Goal: Information Seeking & Learning: Learn about a topic

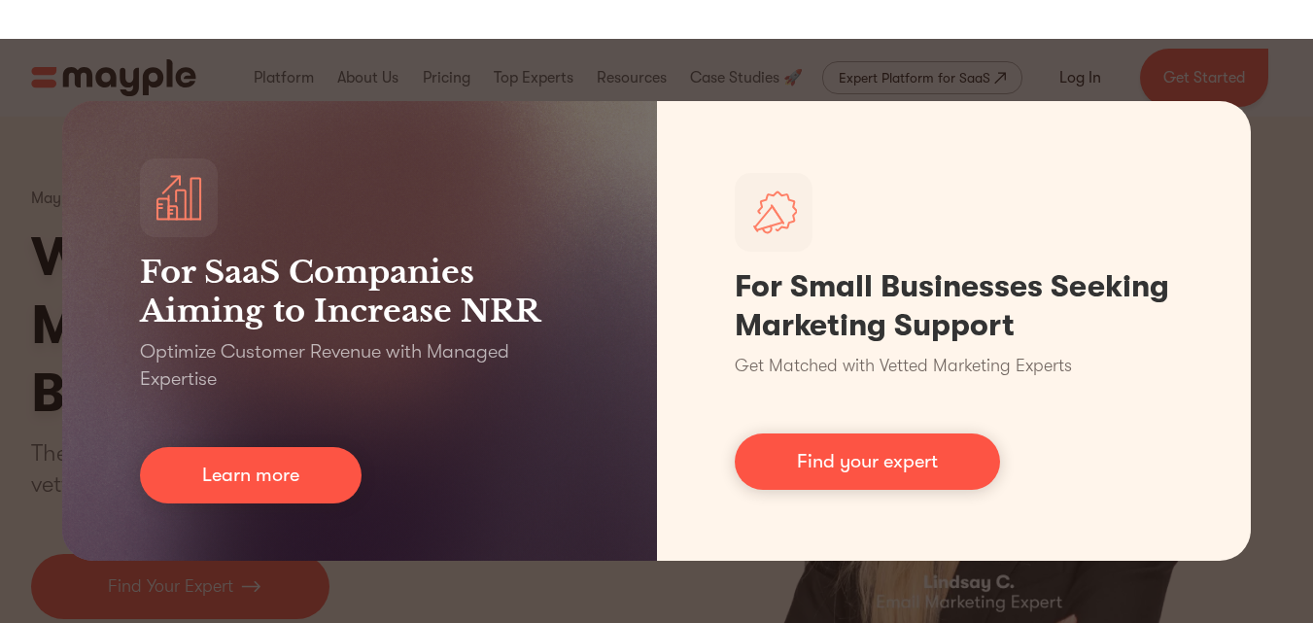
click at [1206, 48] on div "For SaaS Companies Aiming to Increase NRR Optimize Customer Revenue with Manage…" at bounding box center [656, 331] width 1313 height 584
click at [1206, 53] on div "For SaaS Companies Aiming to Increase NRR Optimize Customer Revenue with Manage…" at bounding box center [656, 331] width 1313 height 584
click at [1259, 83] on div "For SaaS Companies Aiming to Increase NRR Optimize Customer Revenue with Manage…" at bounding box center [656, 331] width 1313 height 584
click at [1131, 74] on div "For SaaS Companies Aiming to Increase NRR Optimize Customer Revenue with Manage…" at bounding box center [656, 331] width 1313 height 584
click at [1116, 73] on div "For SaaS Companies Aiming to Increase NRR Optimize Customer Revenue with Manage…" at bounding box center [656, 331] width 1313 height 584
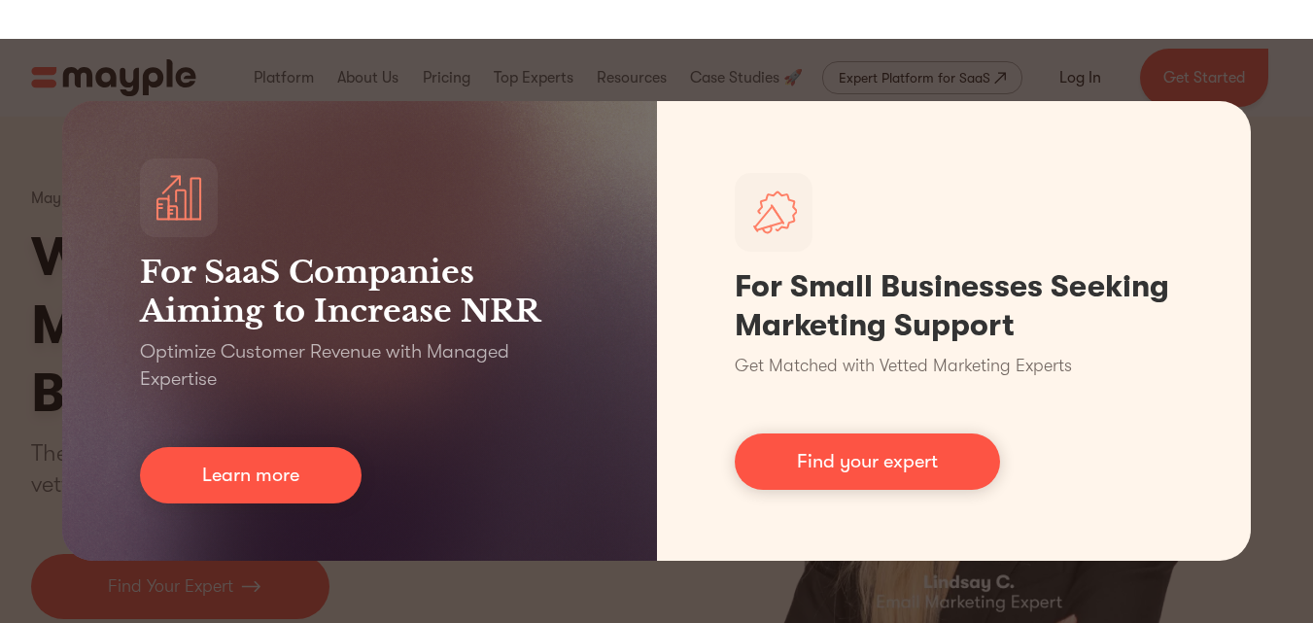
click at [1094, 70] on div "For SaaS Companies Aiming to Increase NRR Optimize Customer Revenue with Manage…" at bounding box center [656, 331] width 1313 height 584
drag, startPoint x: 1067, startPoint y: 68, endPoint x: 991, endPoint y: 69, distance: 75.8
click at [1053, 69] on div "For SaaS Companies Aiming to Increase NRR Optimize Customer Revenue with Manage…" at bounding box center [656, 331] width 1313 height 584
click at [965, 78] on div "For SaaS Companies Aiming to Increase NRR Optimize Customer Revenue with Manage…" at bounding box center [656, 331] width 1313 height 584
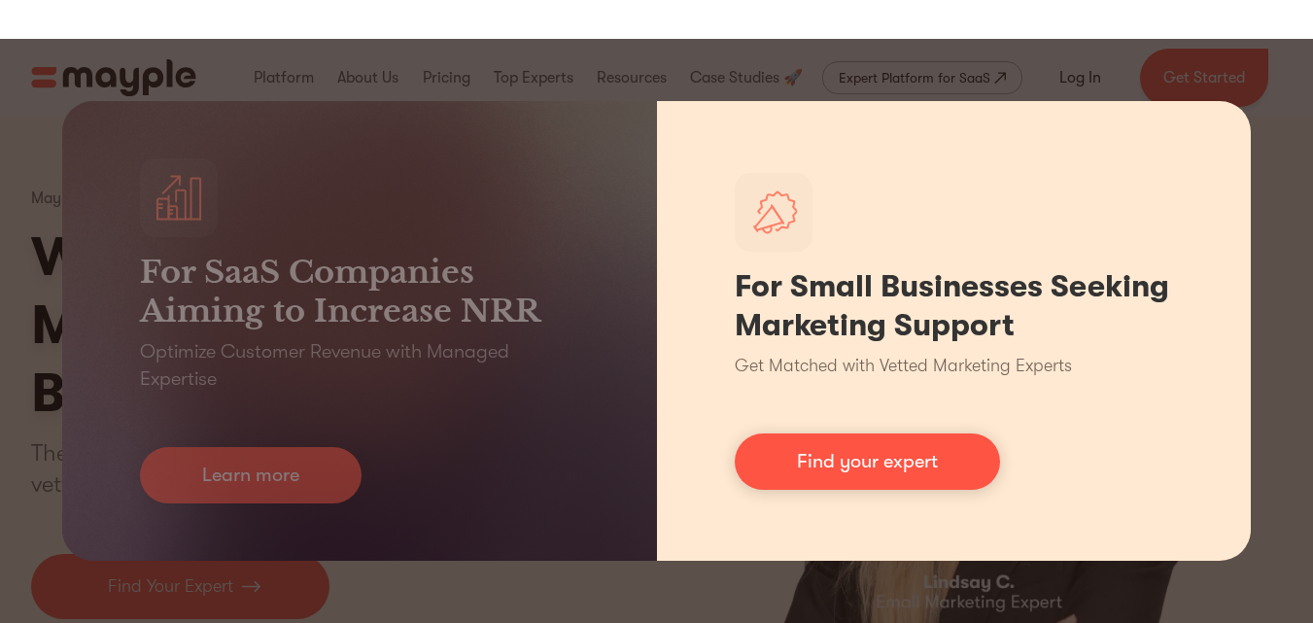
click at [972, 111] on div "For Small Businesses Seeking Marketing Support Get Matched with Vetted Marketin…" at bounding box center [954, 331] width 595 height 460
